Goal: Task Accomplishment & Management: Use online tool/utility

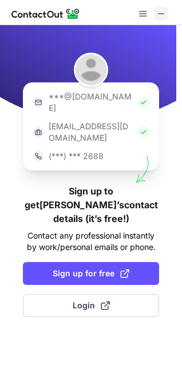
click at [164, 13] on span at bounding box center [161, 13] width 9 height 9
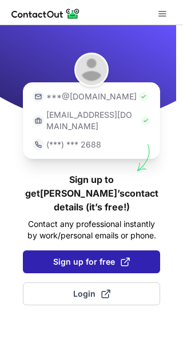
click at [157, 251] on button "Sign up for free" at bounding box center [91, 262] width 137 height 23
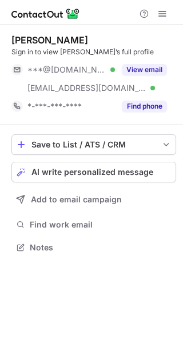
scroll to position [240, 183]
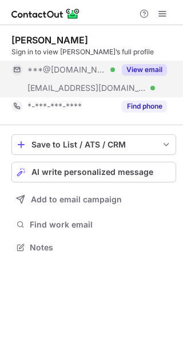
click at [137, 70] on button "View email" at bounding box center [144, 69] width 45 height 11
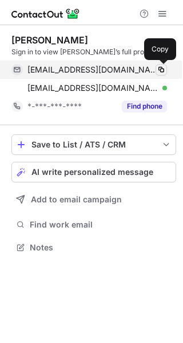
click at [164, 69] on span at bounding box center [161, 69] width 9 height 9
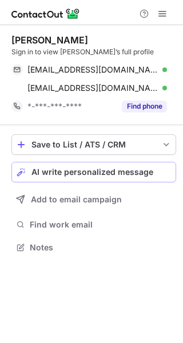
click at [131, 168] on span "AI write personalized message" at bounding box center [92, 172] width 122 height 9
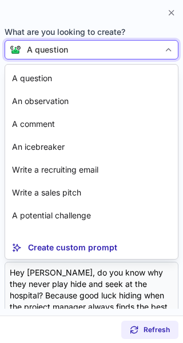
click at [57, 50] on div "A question" at bounding box center [47, 49] width 41 height 11
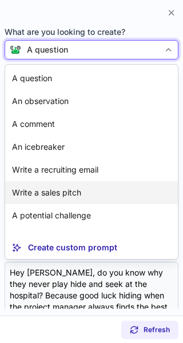
scroll to position [48, 0]
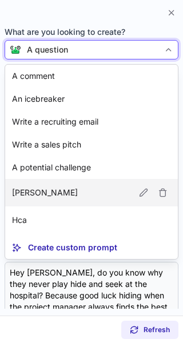
click at [76, 200] on article "Susan" at bounding box center [91, 192] width 173 height 27
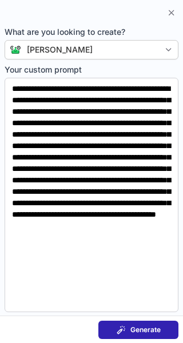
click at [131, 331] on span "Generate" at bounding box center [146, 330] width 30 height 9
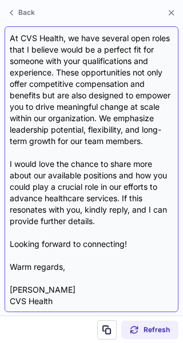
scroll to position [251, 0]
drag, startPoint x: 66, startPoint y: 267, endPoint x: 66, endPoint y: 211, distance: 56.1
click at [66, 211] on div "Subject: Exciting Opportunities at CVS Health Body: Hi John, I hope this messag…" at bounding box center [92, 169] width 164 height 276
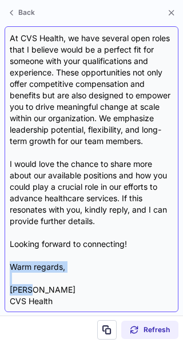
drag, startPoint x: 97, startPoint y: 285, endPoint x: 77, endPoint y: 268, distance: 25.7
click at [77, 268] on div "Subject: Exciting Opportunities at CVS Health Body: Hi John, I hope this messag…" at bounding box center [92, 169] width 164 height 276
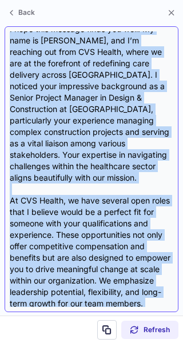
scroll to position [0, 0]
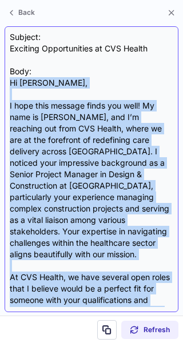
drag, startPoint x: 65, startPoint y: 266, endPoint x: 9, endPoint y: 83, distance: 191.4
click at [9, 83] on div "Subject: Exciting Opportunities at CVS Health Body: Hi John, I hope this messag…" at bounding box center [92, 169] width 174 height 286
copy div "Hi John, I hope this message finds you well! My name is Susan, and I’m reaching…"
